Goal: Information Seeking & Learning: Learn about a topic

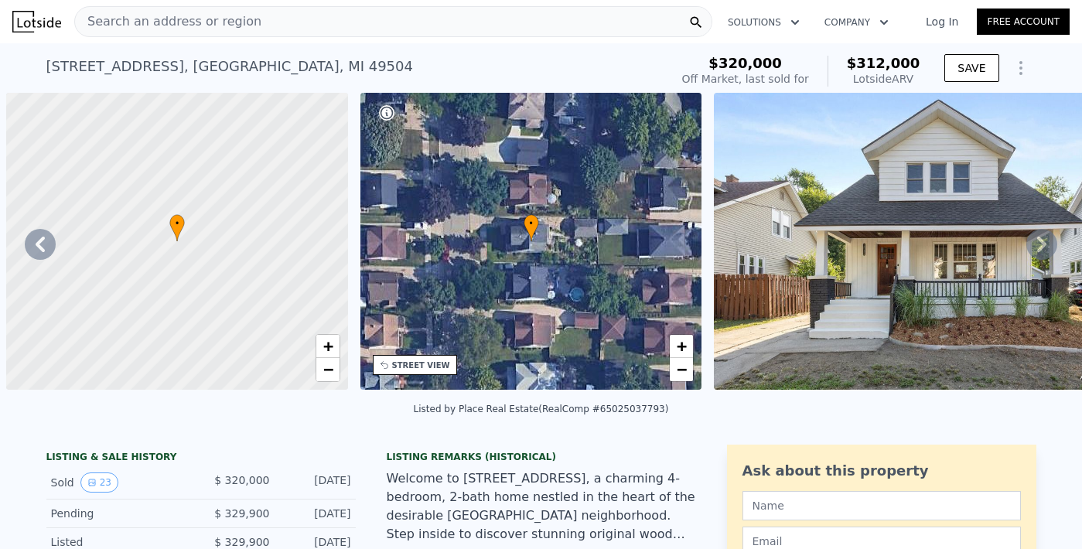
scroll to position [0, 677]
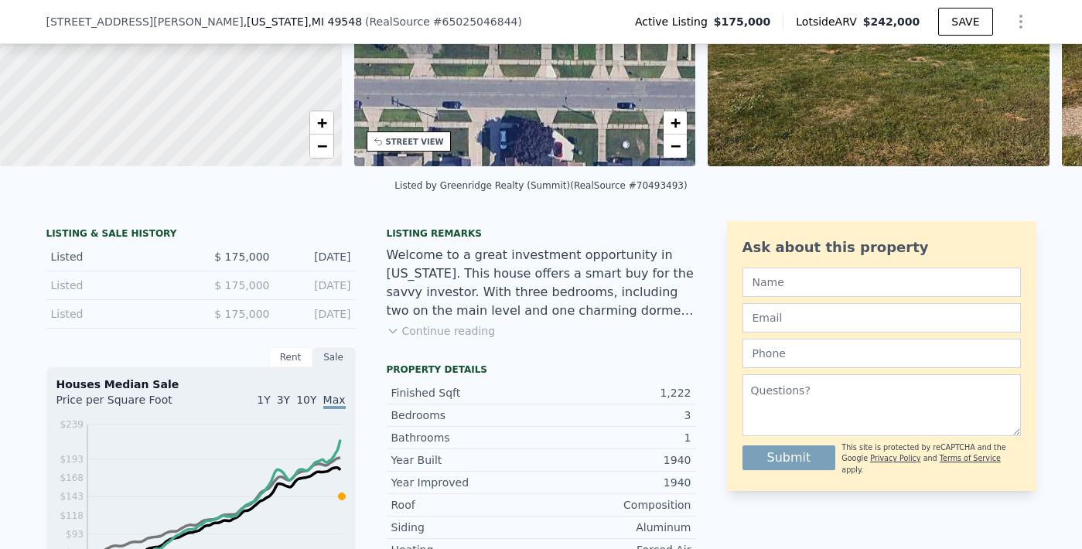
scroll to position [182, 0]
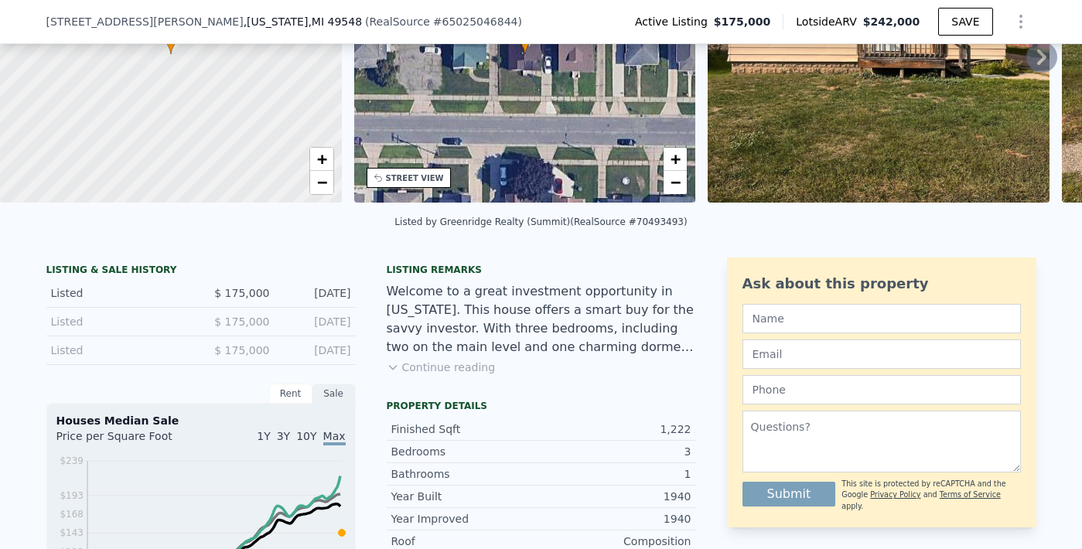
click at [453, 375] on button "Continue reading" at bounding box center [441, 367] width 109 height 15
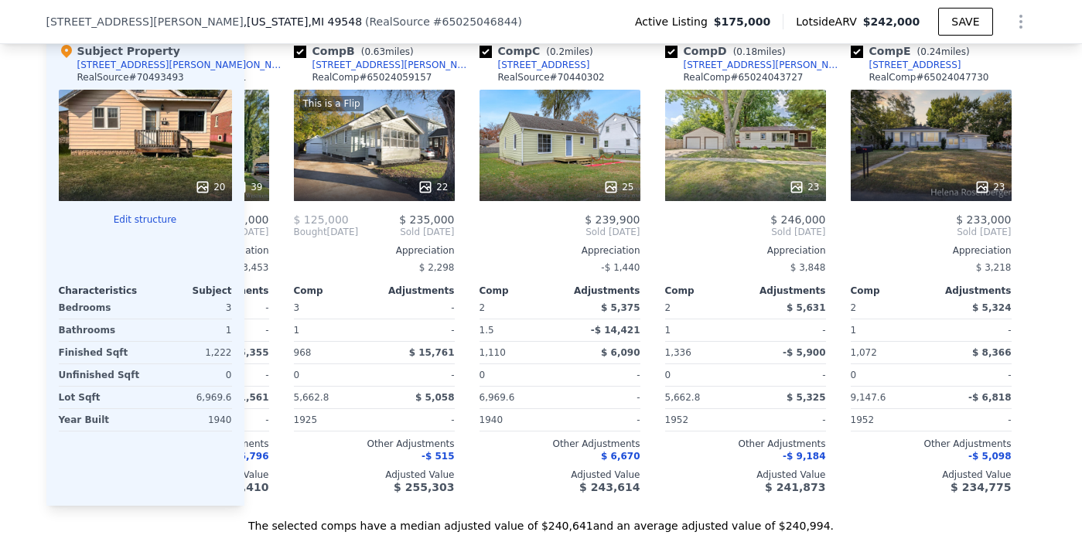
scroll to position [0, 168]
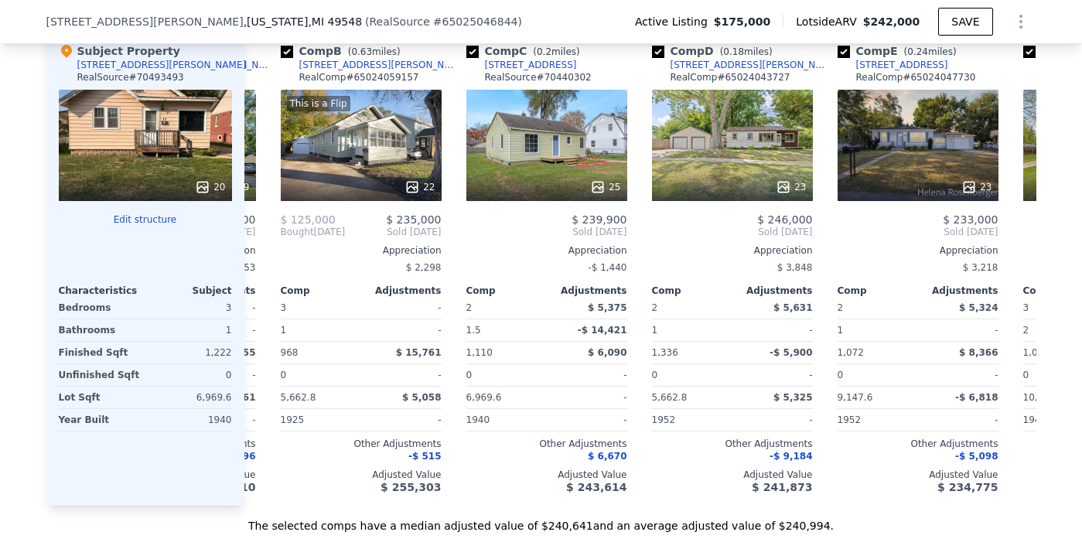
click at [118, 112] on div "20" at bounding box center [145, 145] width 173 height 111
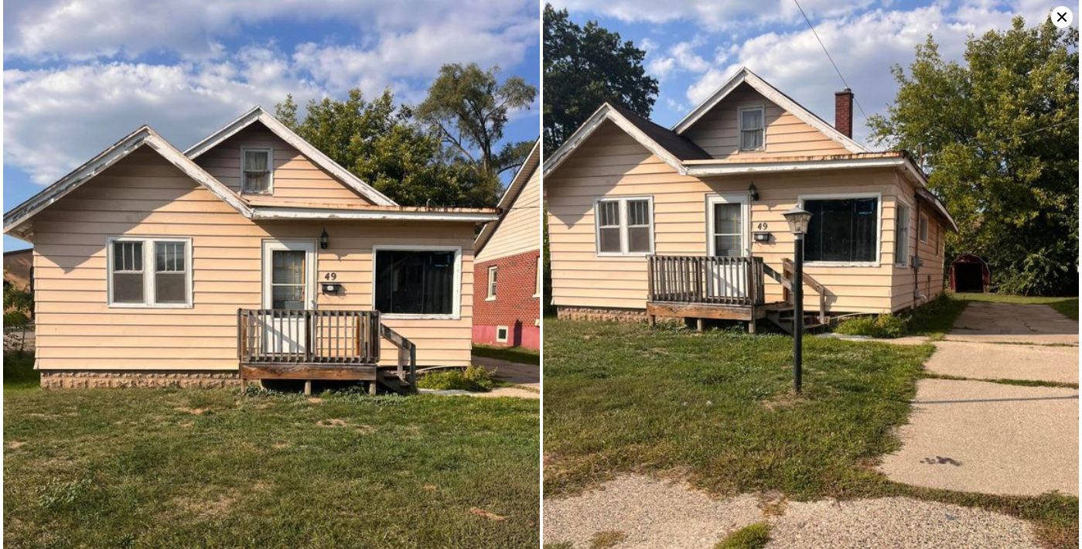
drag, startPoint x: 1071, startPoint y: 20, endPoint x: 1065, endPoint y: 62, distance: 42.2
click at [1065, 63] on div at bounding box center [541, 274] width 1082 height 549
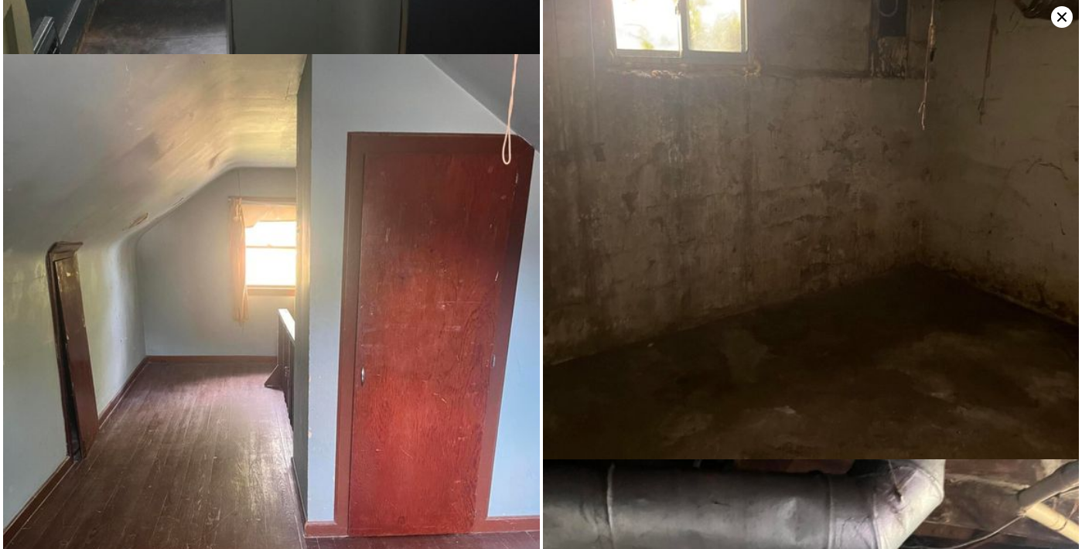
scroll to position [0, 0]
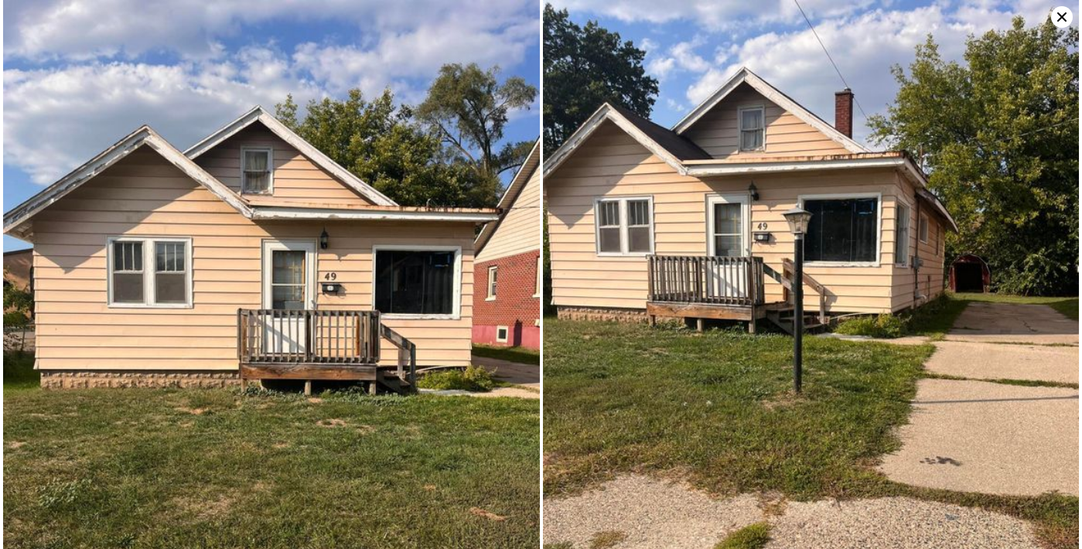
click at [1061, 23] on icon at bounding box center [1062, 17] width 22 height 22
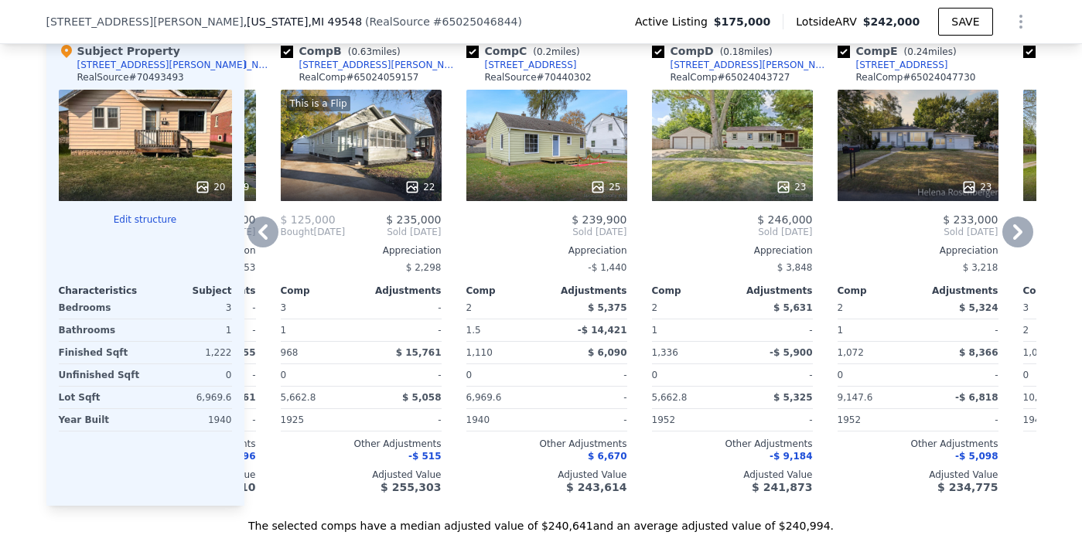
click at [527, 173] on div at bounding box center [546, 187] width 161 height 28
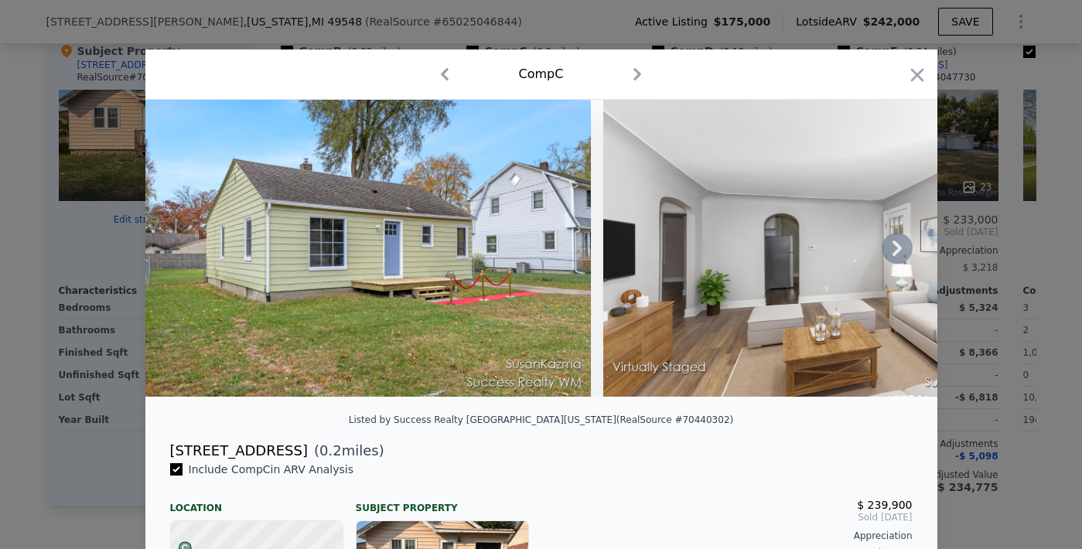
click at [890, 264] on icon at bounding box center [897, 248] width 31 height 31
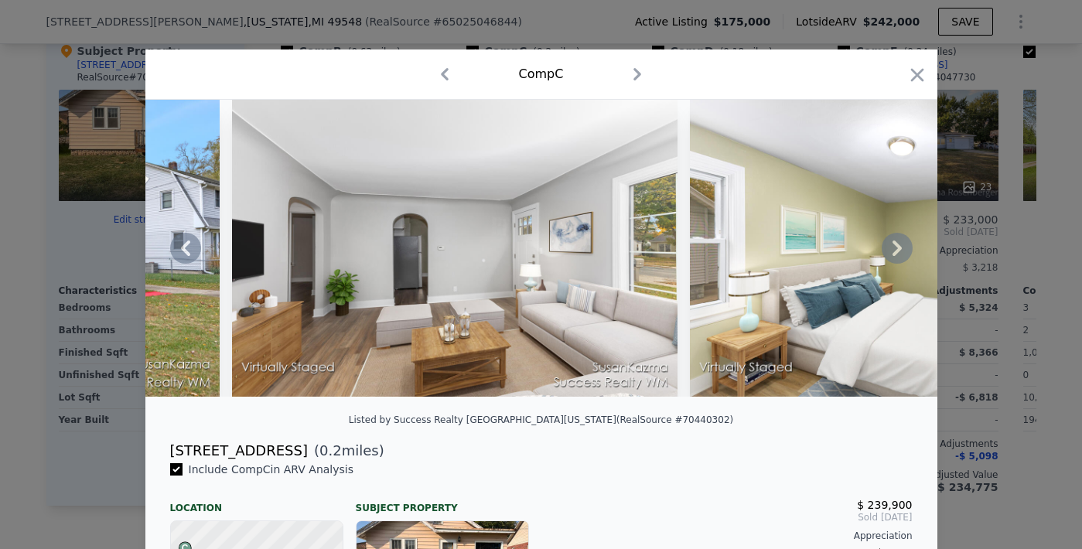
click at [890, 264] on icon at bounding box center [897, 248] width 31 height 31
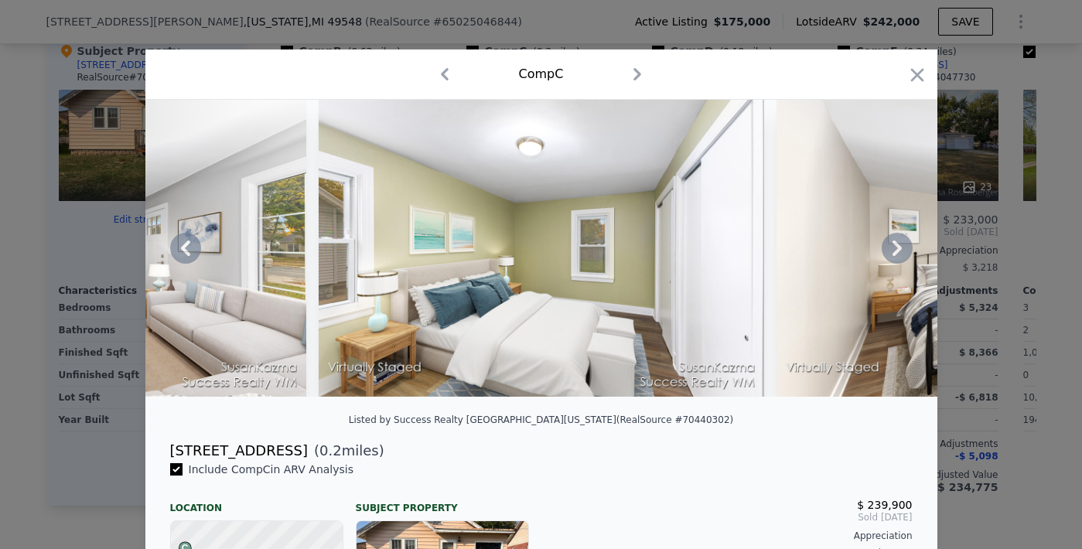
click at [890, 264] on icon at bounding box center [897, 248] width 31 height 31
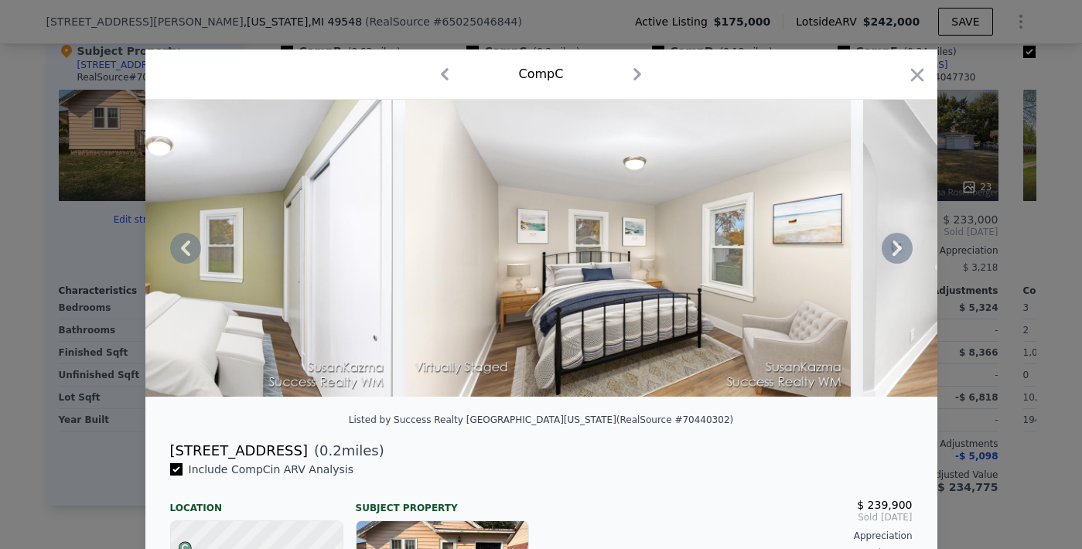
click at [890, 264] on icon at bounding box center [897, 248] width 31 height 31
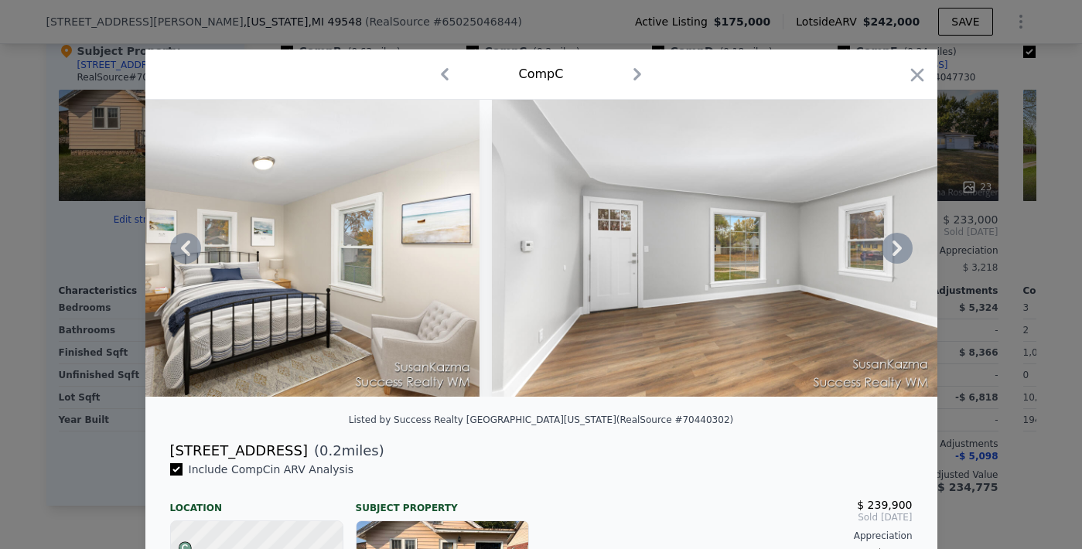
click at [890, 264] on icon at bounding box center [897, 248] width 31 height 31
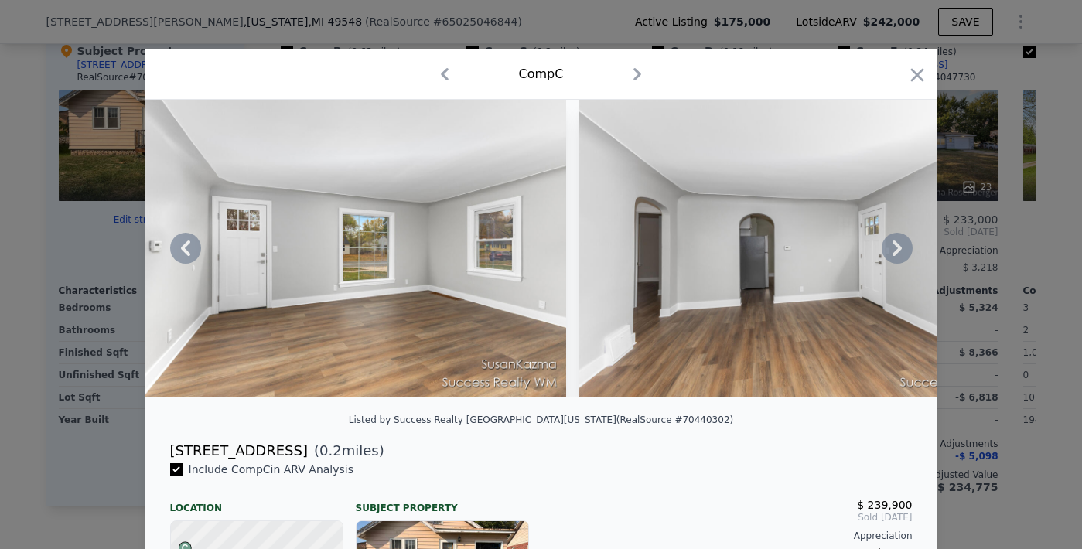
click at [890, 264] on icon at bounding box center [897, 248] width 31 height 31
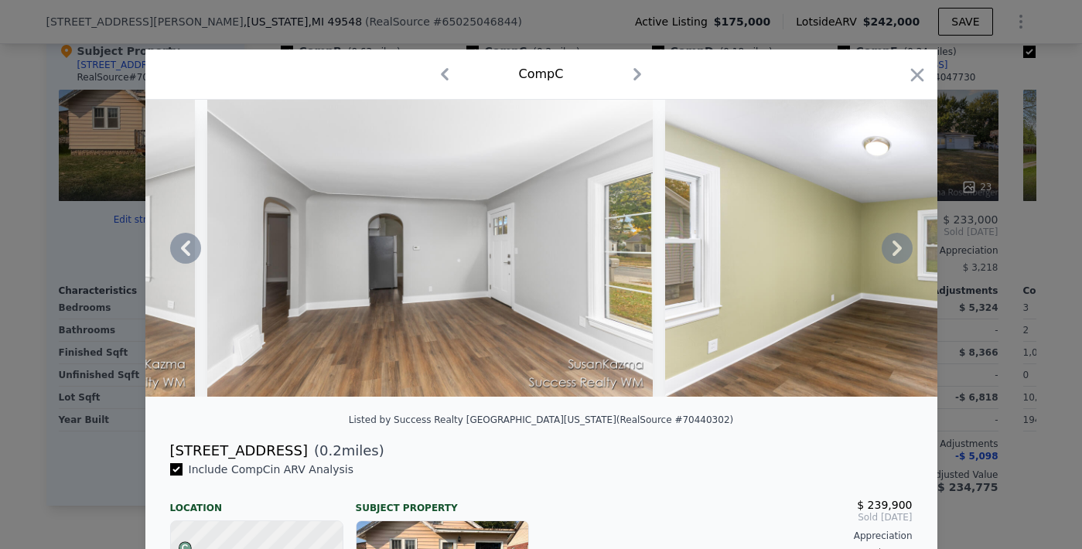
click at [890, 264] on icon at bounding box center [897, 248] width 31 height 31
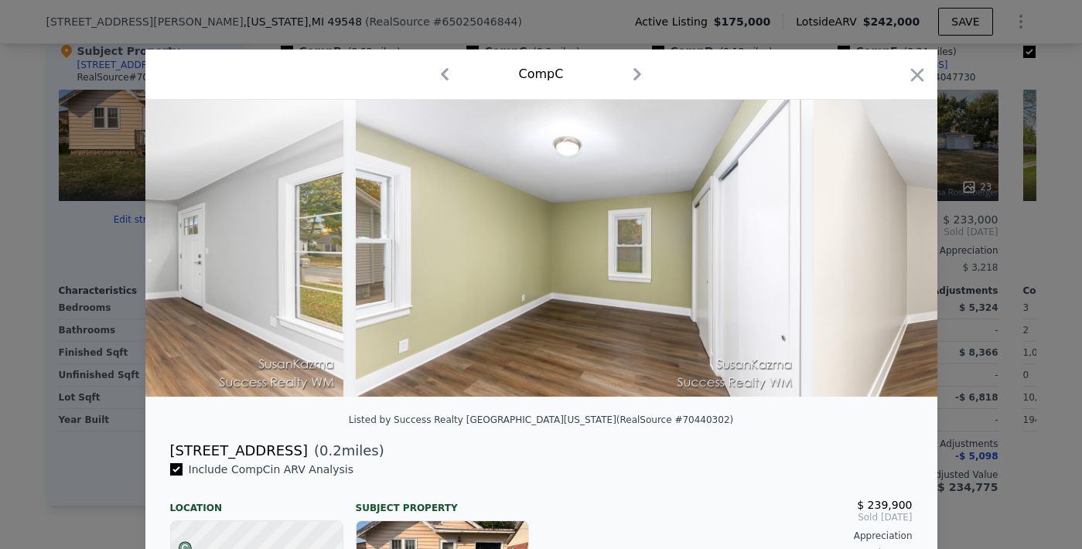
scroll to position [0, 2599]
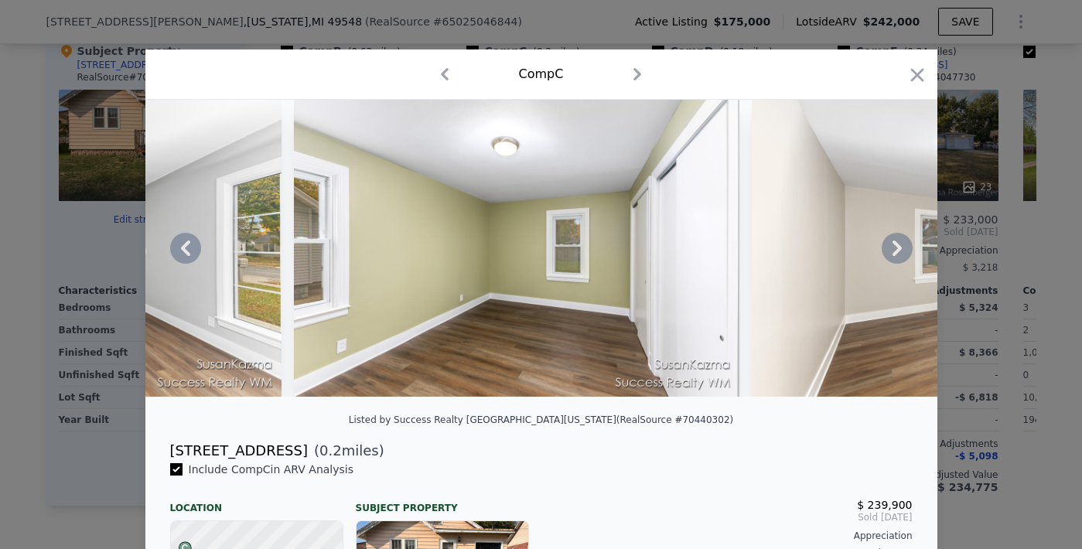
click at [890, 264] on icon at bounding box center [897, 248] width 31 height 31
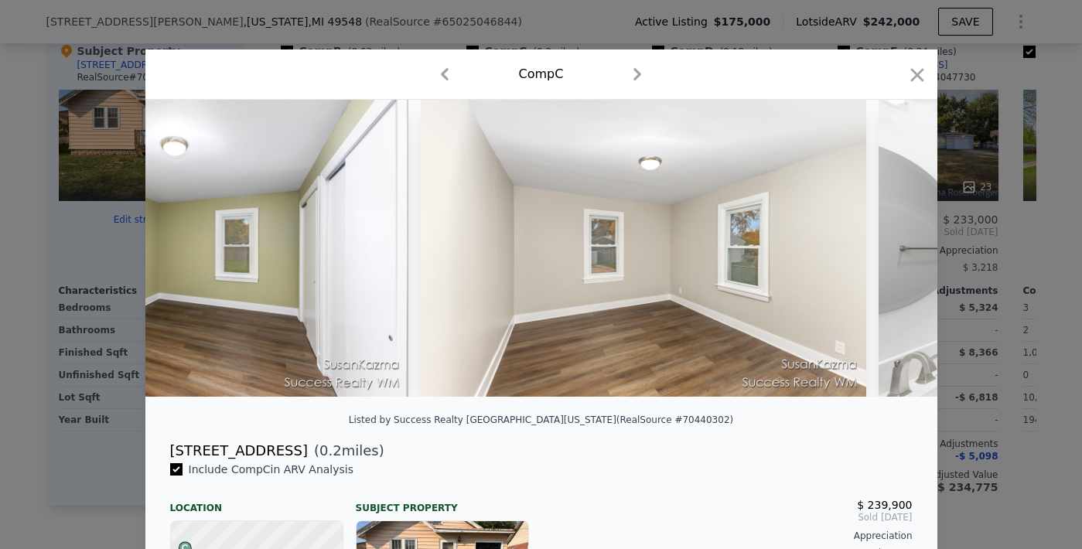
scroll to position [0, 2970]
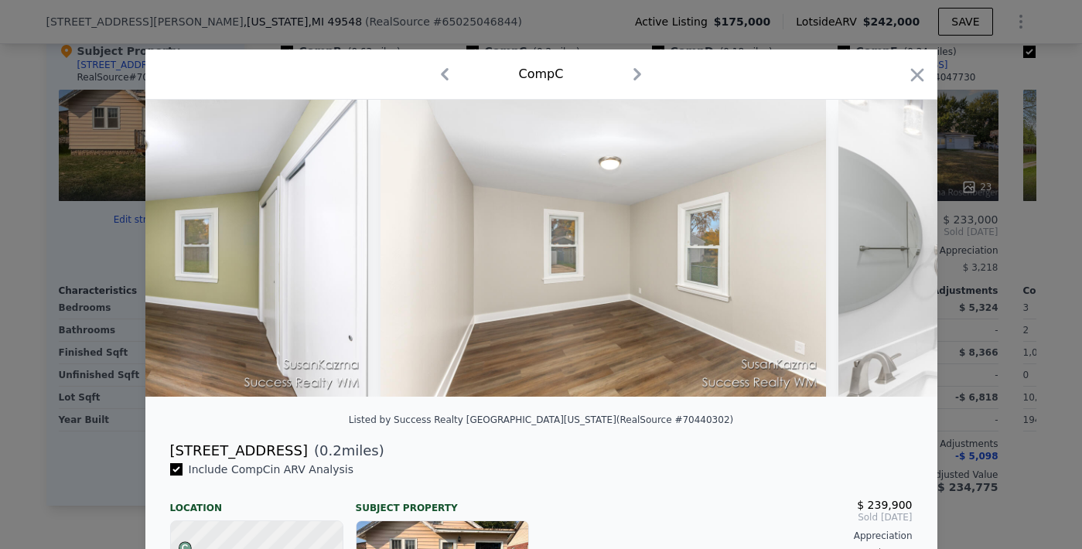
click at [890, 265] on div at bounding box center [541, 248] width 792 height 297
click at [890, 264] on icon at bounding box center [897, 248] width 31 height 31
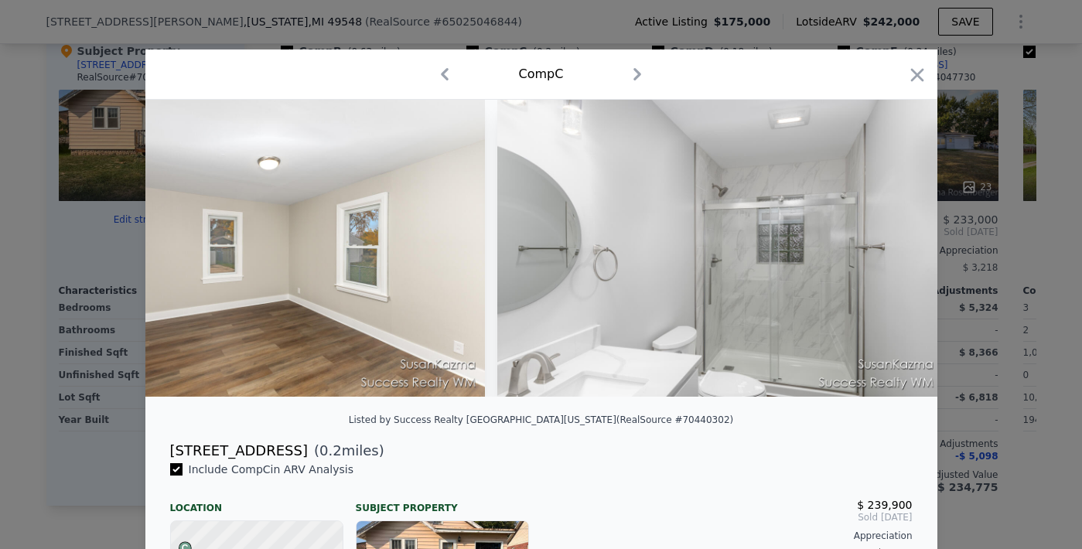
click at [890, 265] on img at bounding box center [720, 248] width 446 height 297
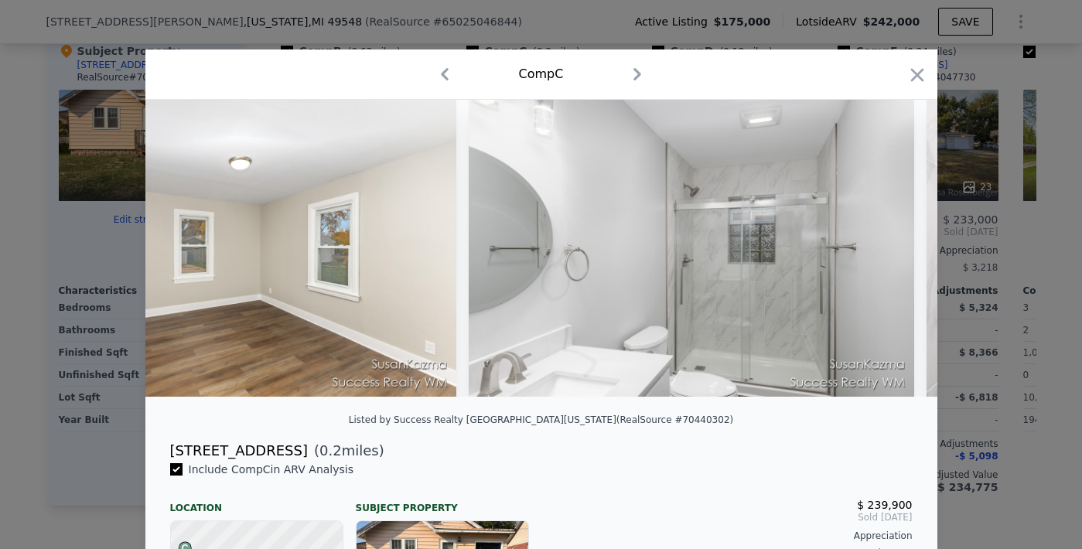
scroll to position [0, 3342]
click at [890, 264] on icon at bounding box center [897, 248] width 31 height 31
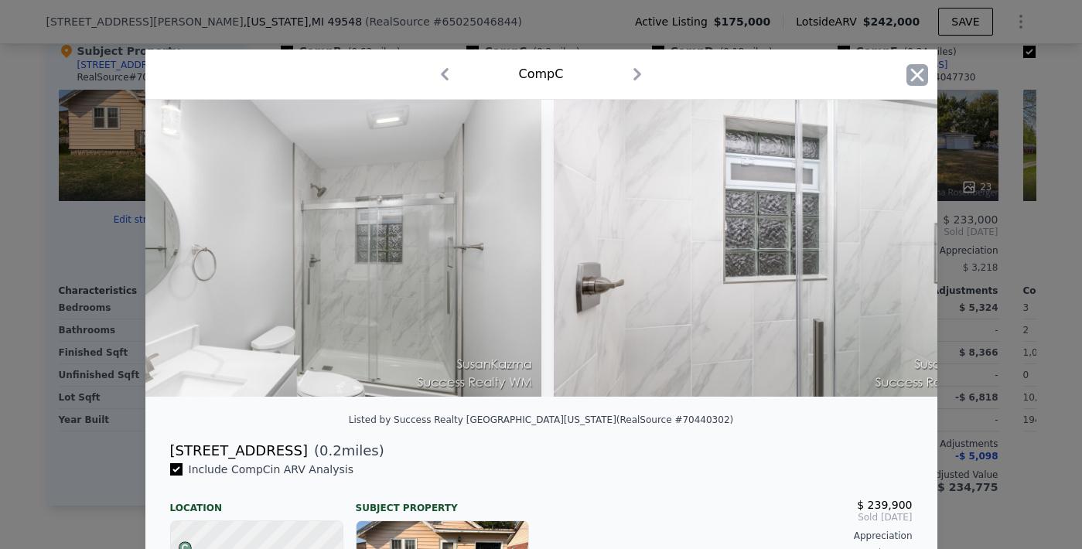
click at [914, 72] on icon "button" at bounding box center [916, 74] width 13 height 13
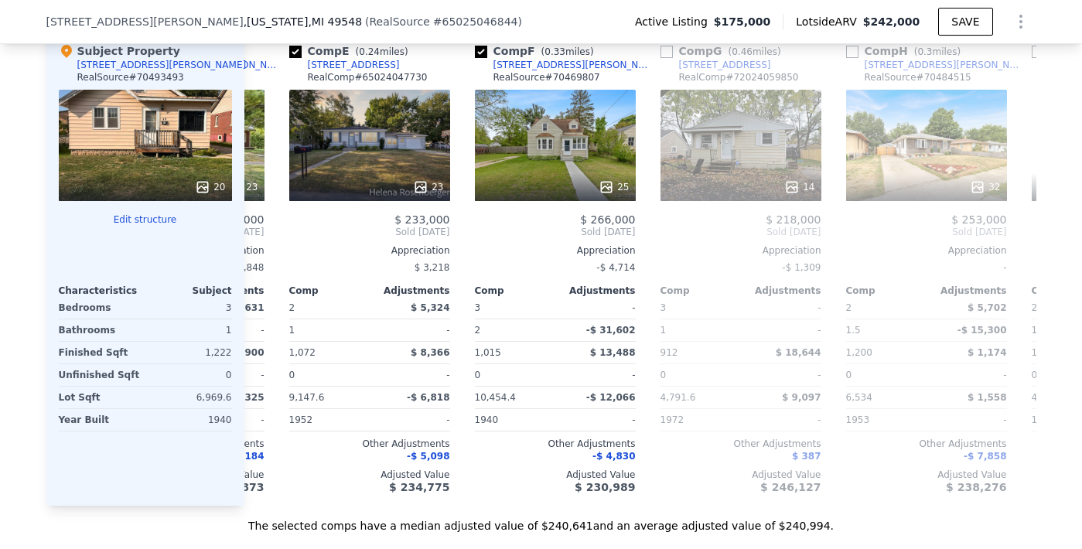
scroll to position [0, 993]
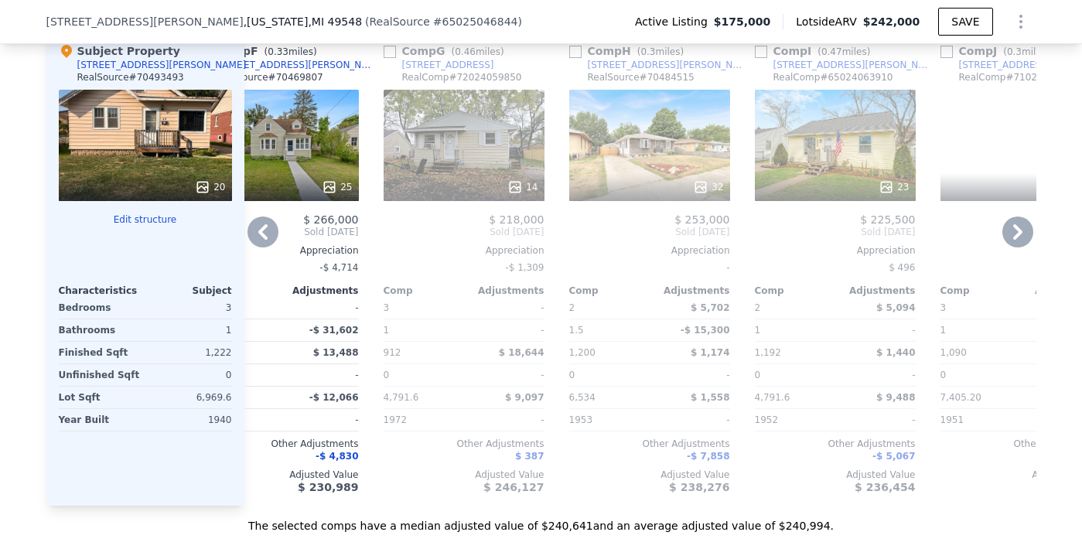
click at [443, 140] on div "14" at bounding box center [464, 145] width 161 height 111
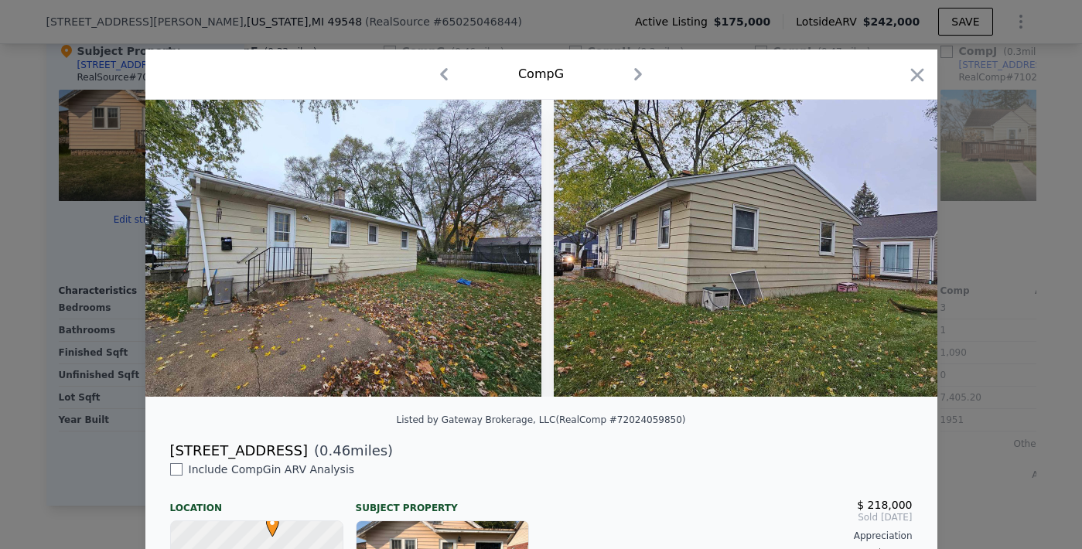
click at [636, 72] on icon "button" at bounding box center [638, 74] width 25 height 25
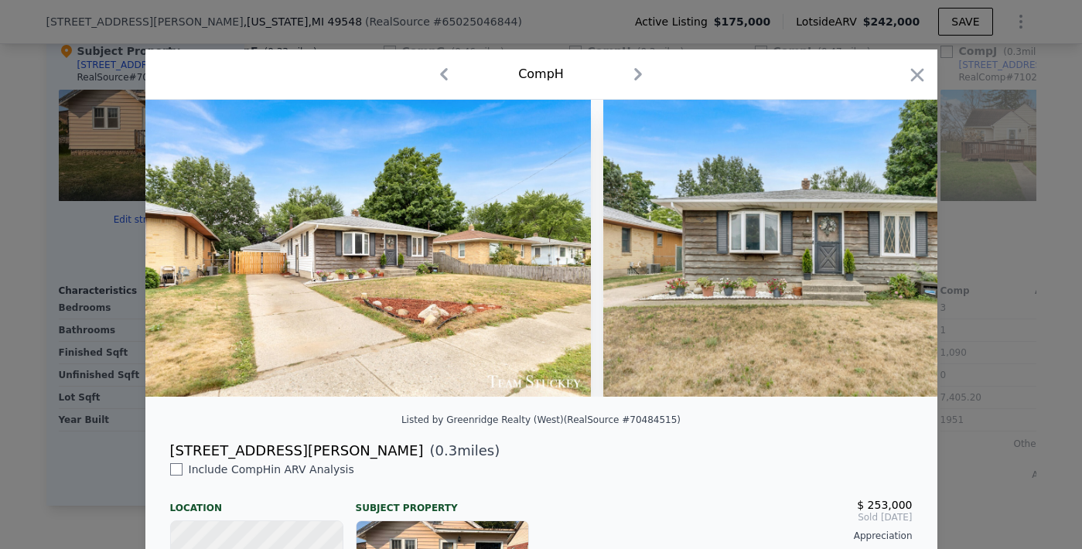
click at [442, 74] on icon "button" at bounding box center [444, 74] width 25 height 25
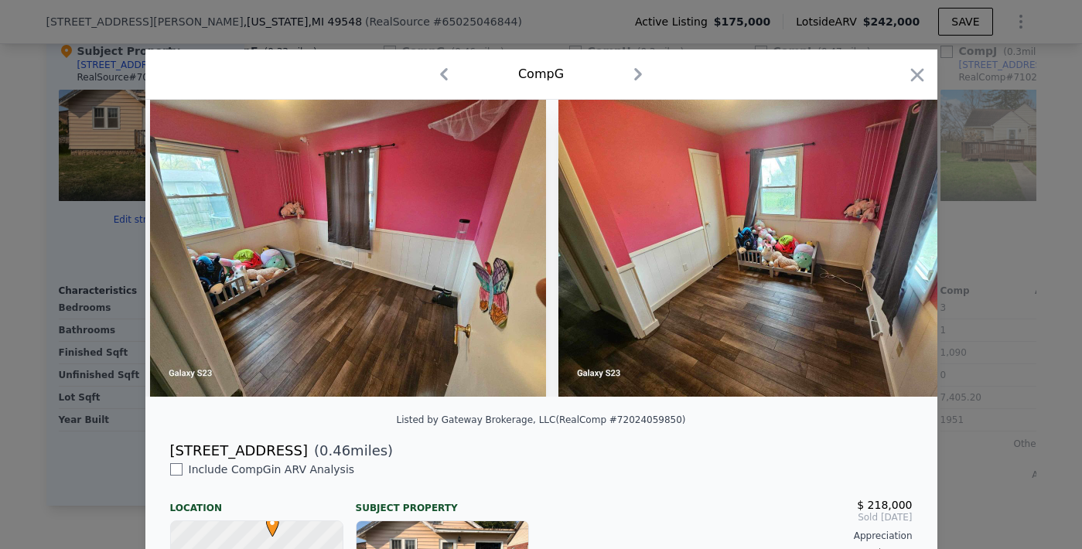
scroll to position [0, 3835]
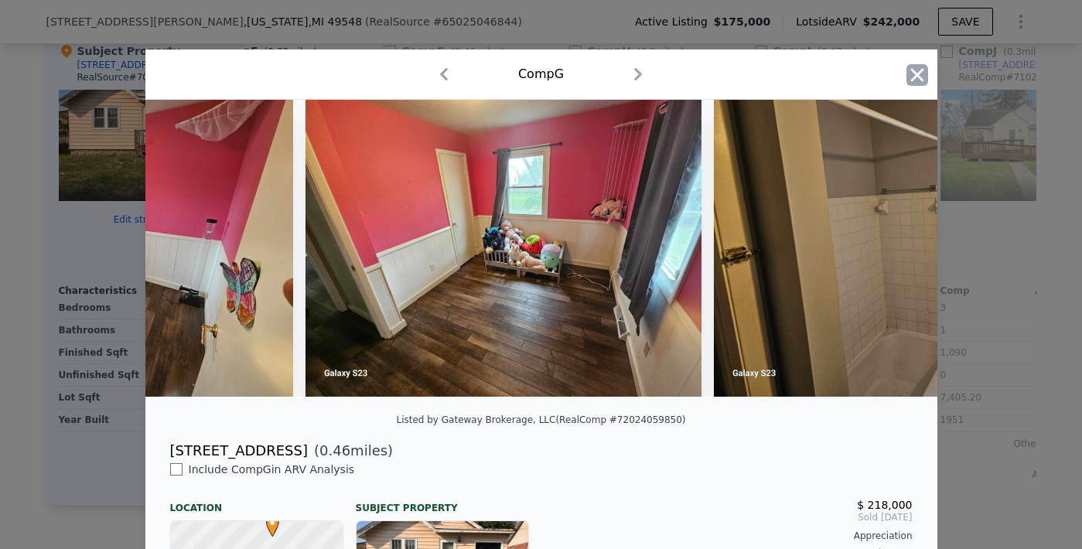
click at [909, 70] on icon "button" at bounding box center [918, 75] width 22 height 22
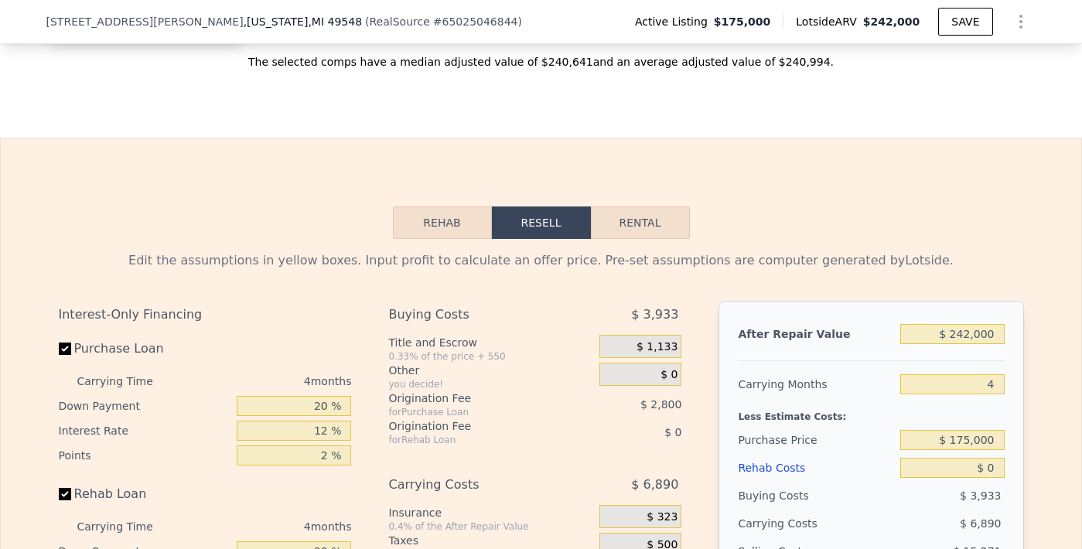
scroll to position [2489, 0]
